Goal: Task Accomplishment & Management: Use online tool/utility

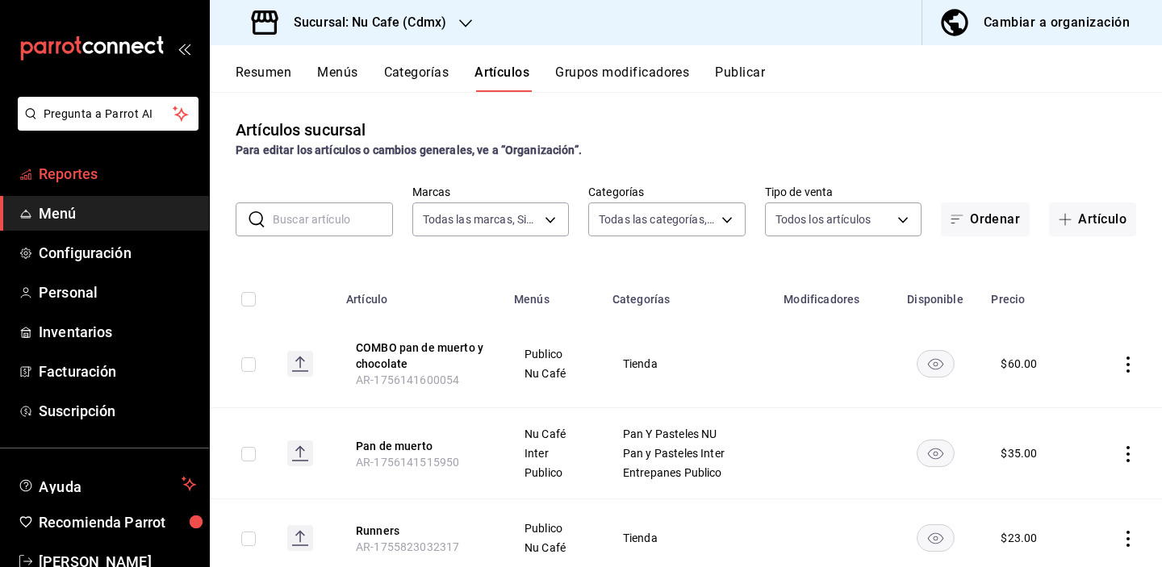
click at [78, 167] on span "Reportes" at bounding box center [117, 174] width 157 height 22
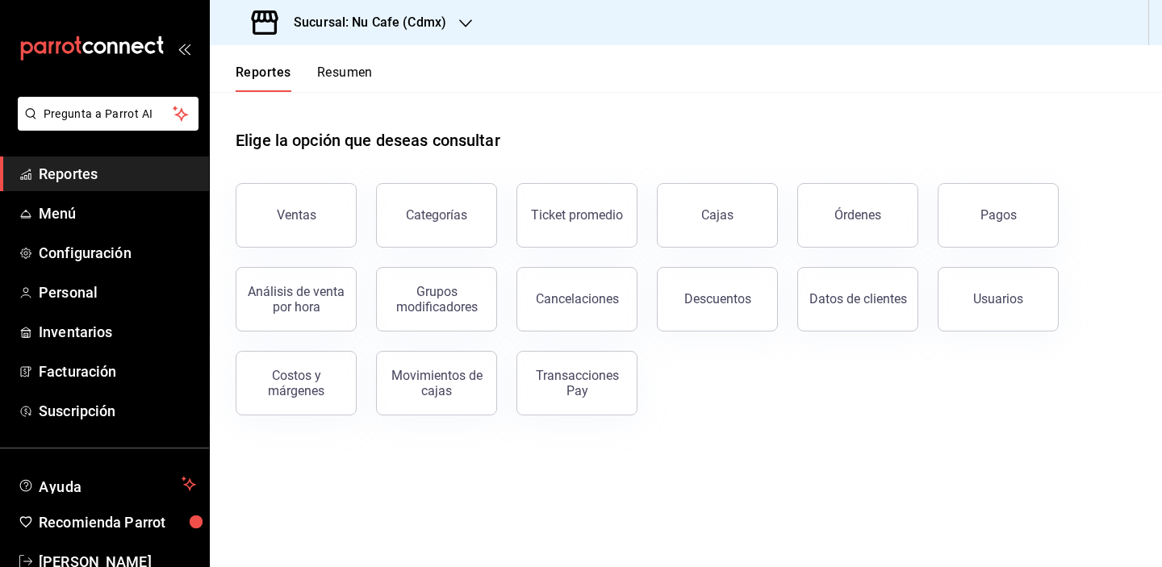
click at [390, 15] on h3 "Sucursal: Nu Cafe (Cdmx)" at bounding box center [363, 22] width 165 height 19
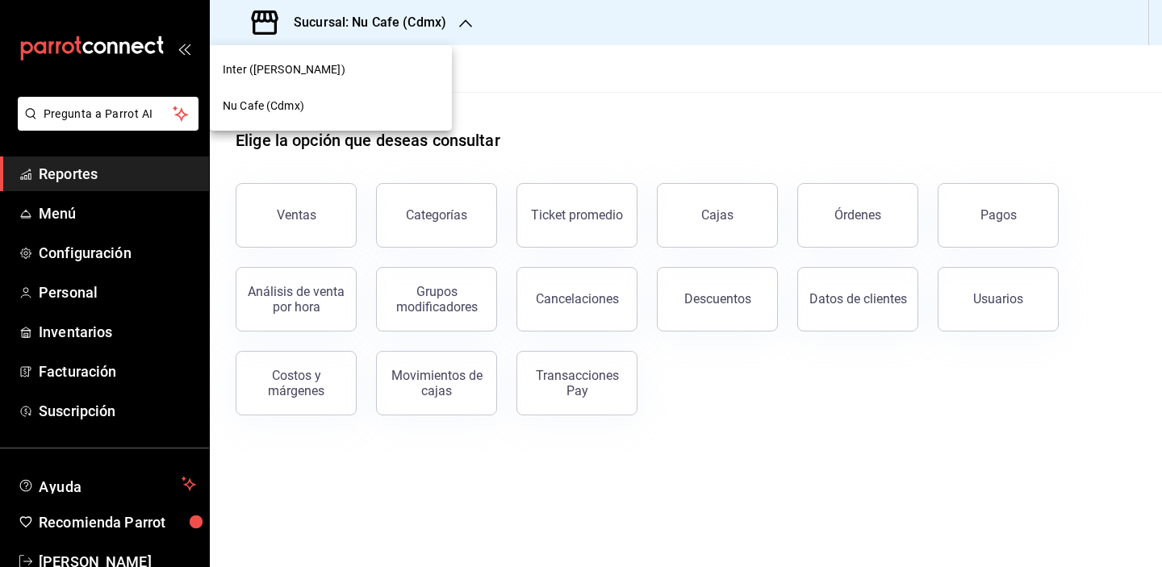
click at [354, 77] on div "Inter ([PERSON_NAME])" at bounding box center [331, 69] width 216 height 17
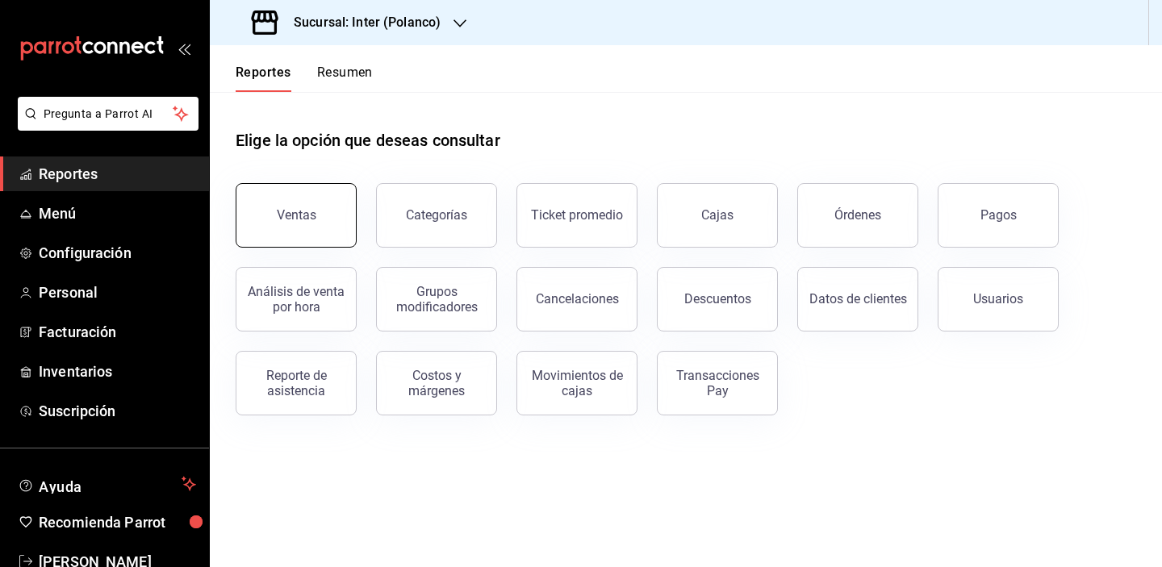
click at [302, 228] on button "Ventas" at bounding box center [296, 215] width 121 height 65
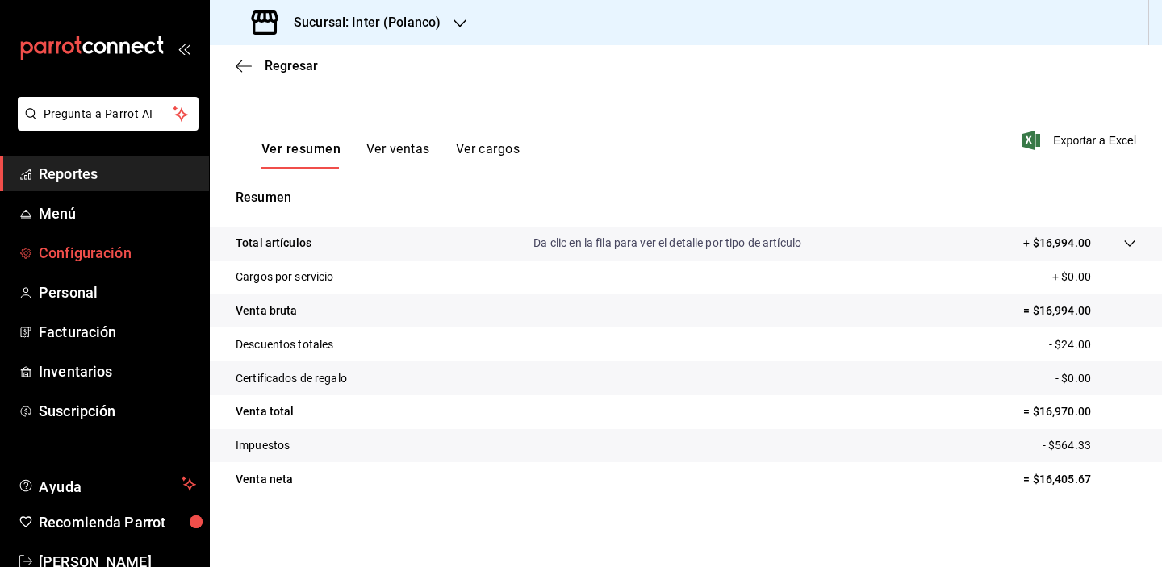
scroll to position [206, 0]
click at [404, 154] on button "Ver ventas" at bounding box center [398, 154] width 64 height 27
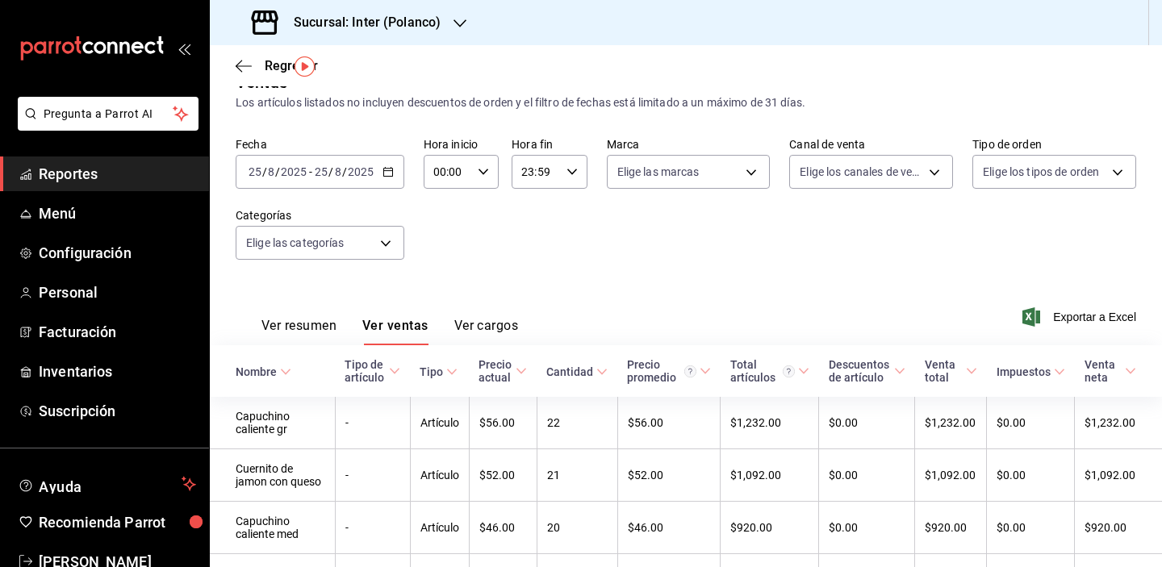
scroll to position [224, 0]
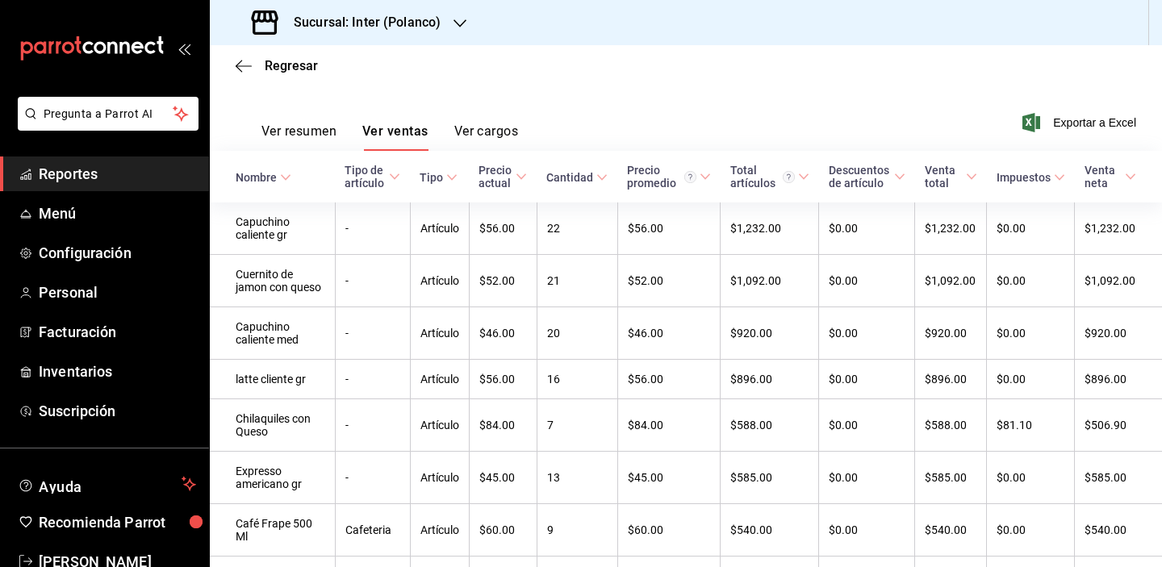
click at [318, 111] on div "Ver resumen Ver ventas Ver cargos" at bounding box center [377, 127] width 282 height 47
click at [318, 138] on button "Ver resumen" at bounding box center [298, 136] width 75 height 27
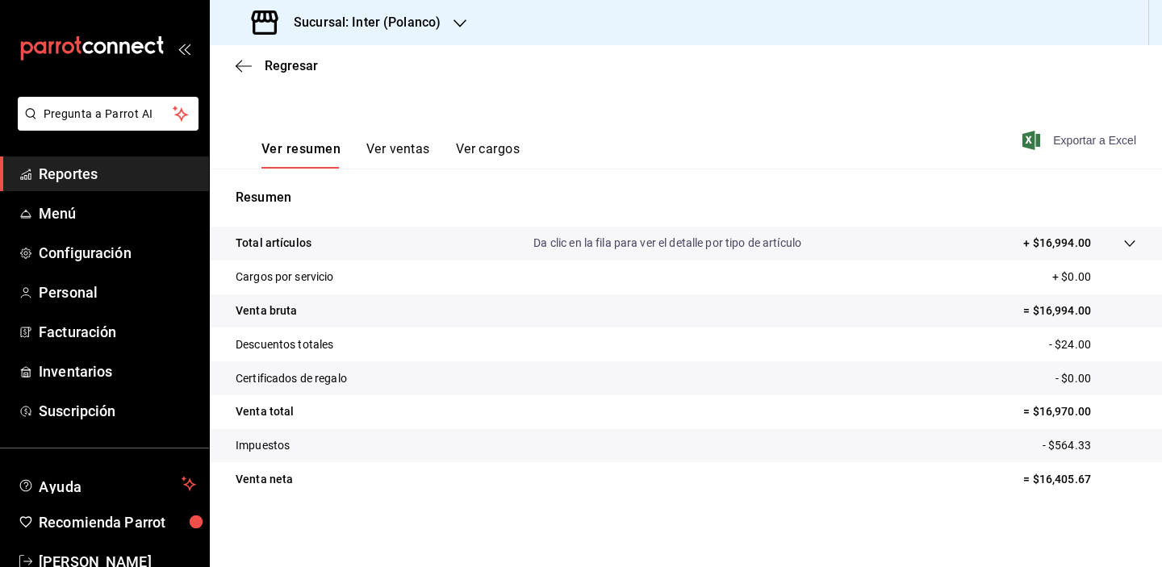
scroll to position [206, 0]
click at [1073, 147] on span "Exportar a Excel" at bounding box center [1081, 140] width 111 height 19
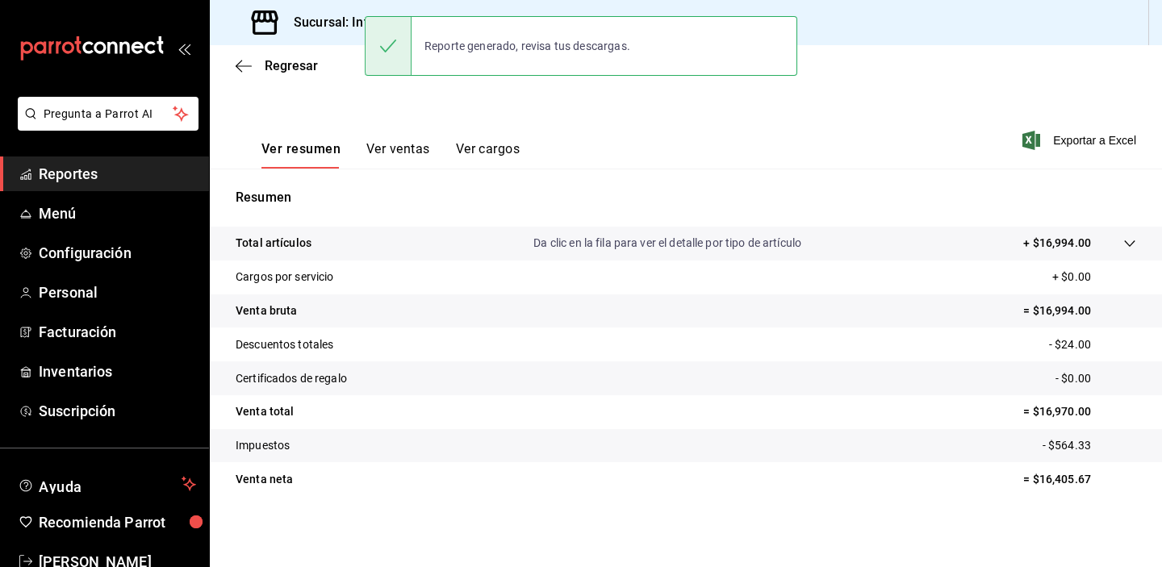
click at [7, 9] on div "mailbox folders" at bounding box center [104, 48] width 209 height 97
